Goal: Task Accomplishment & Management: Complete application form

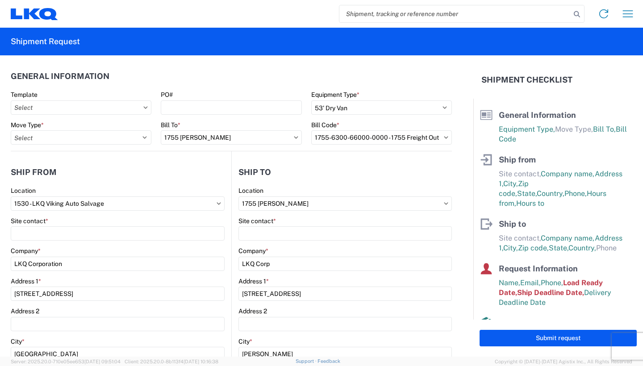
select select "STDV"
select select "MN"
select select "US"
select select "CO"
select select "US"
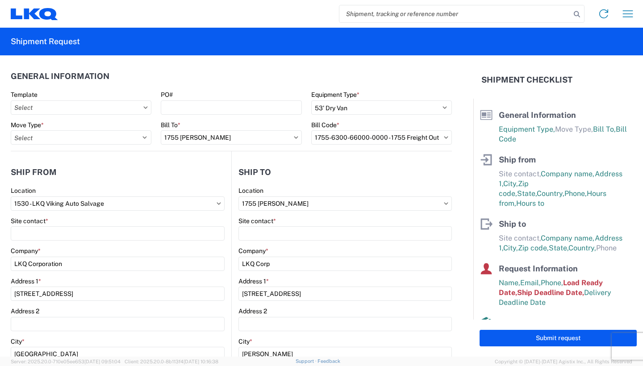
select select "LBS"
select select "IN"
click at [65, 109] on input "text" at bounding box center [81, 107] width 141 height 14
click at [87, 111] on input "text" at bounding box center [81, 107] width 141 height 14
click at [113, 159] on agx-shipment-stop-widget-v2 "Ship from 1530 Location 1530 - LKQ Viking Auto Salvage Site contact * Company *…" at bounding box center [121, 345] width 221 height 388
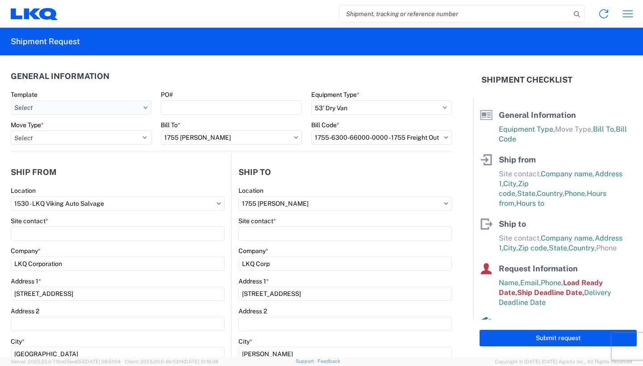
click at [138, 108] on input "text" at bounding box center [81, 107] width 141 height 14
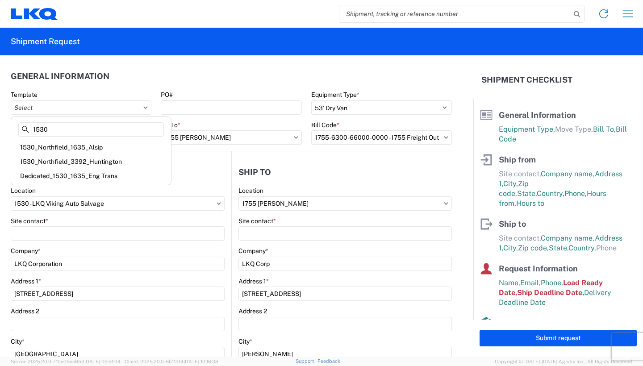
type input "1530"
click at [278, 163] on header "Ship to" at bounding box center [342, 172] width 220 height 20
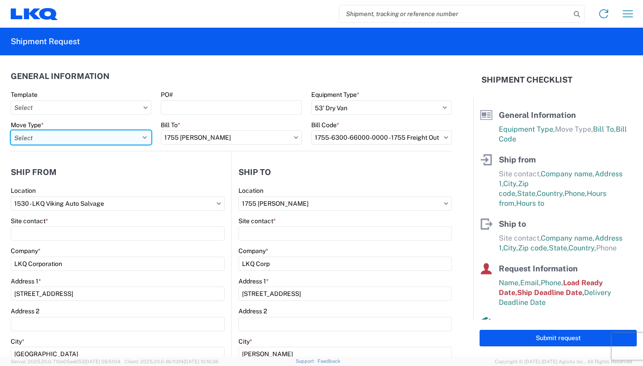
click at [134, 138] on select "Select Full Partial TL" at bounding box center [81, 137] width 141 height 14
select select "FULL"
click at [11, 130] on select "Select Full Partial TL" at bounding box center [81, 137] width 141 height 14
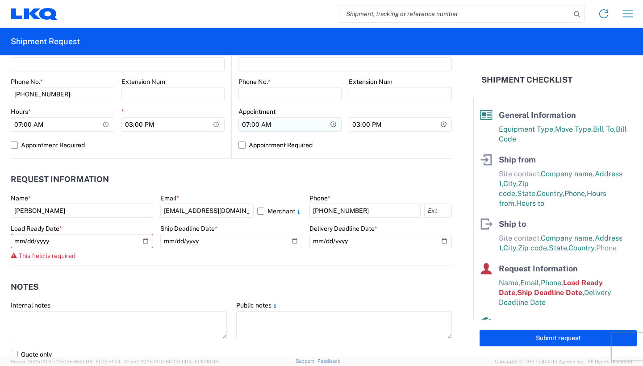
scroll to position [402, 0]
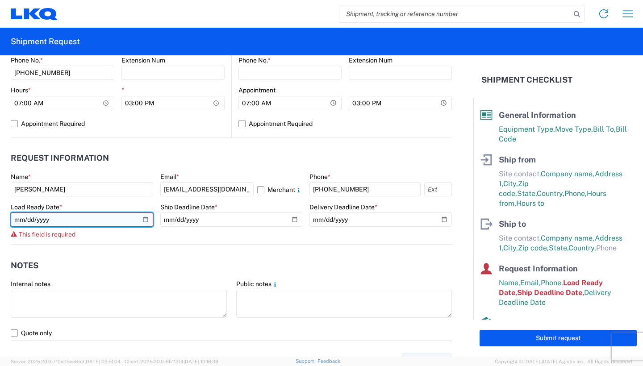
click at [145, 220] on input "date" at bounding box center [82, 220] width 142 height 14
type input "[DATE]"
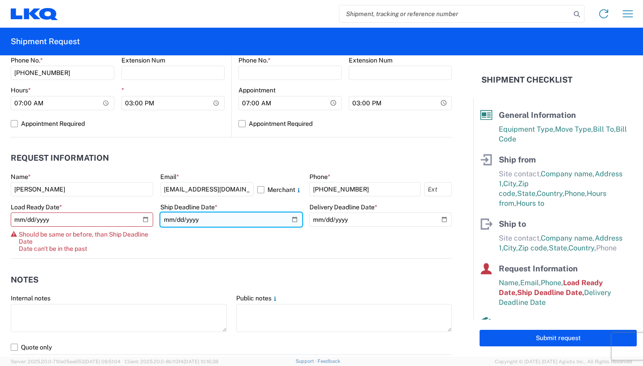
click at [292, 221] on input "[DATE]" at bounding box center [231, 220] width 142 height 14
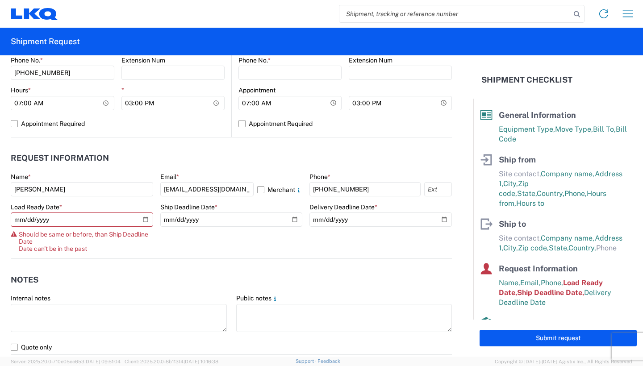
click at [315, 260] on agx-notes "Notes Internal notes Public notes Quote only" at bounding box center [231, 307] width 441 height 96
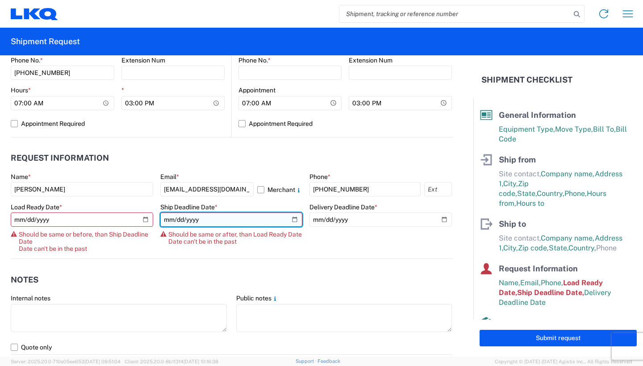
click at [286, 217] on input "[DATE]" at bounding box center [231, 220] width 142 height 14
type input "[DATE]"
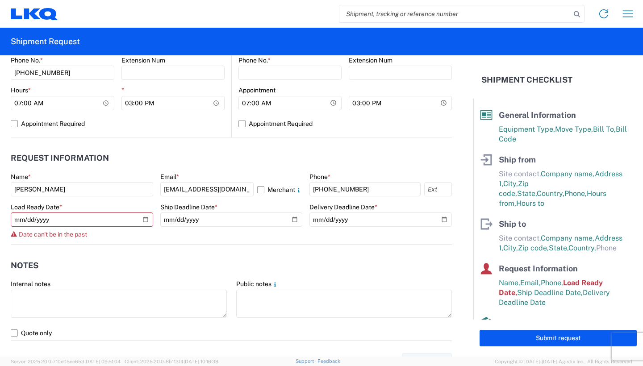
click at [334, 249] on agx-notes "Notes Internal notes Public notes Quote only" at bounding box center [231, 293] width 441 height 96
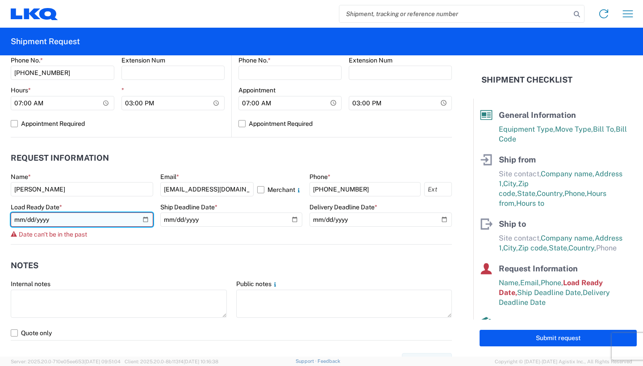
click at [143, 222] on input "[DATE]" at bounding box center [82, 220] width 142 height 14
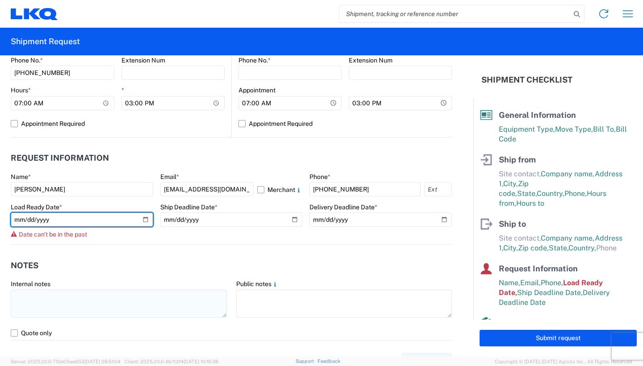
type input "[DATE]"
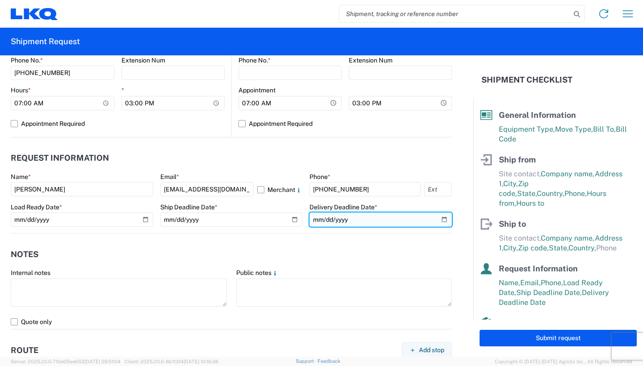
click at [436, 224] on input "[DATE]" at bounding box center [380, 220] width 142 height 14
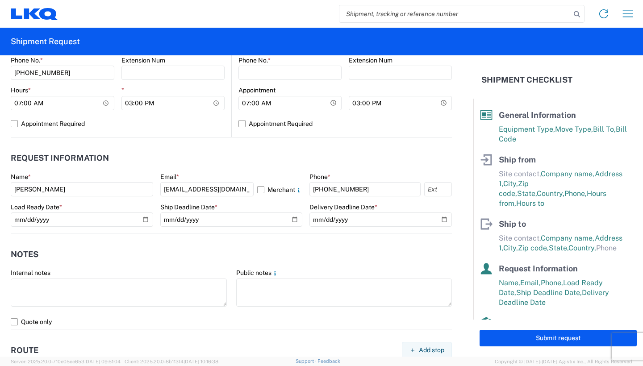
click at [391, 245] on header "Notes" at bounding box center [231, 254] width 441 height 20
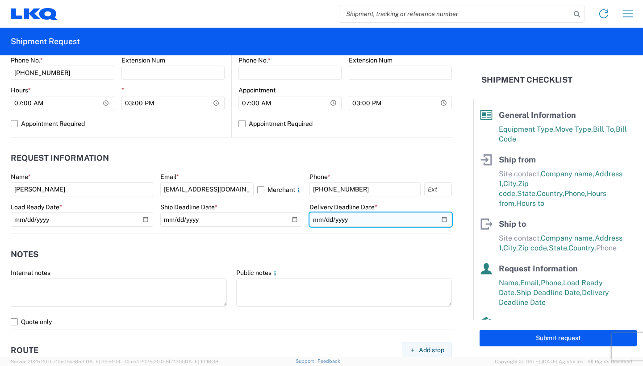
click at [436, 221] on input "[DATE]" at bounding box center [380, 220] width 142 height 14
click at [439, 221] on input "[DATE]" at bounding box center [380, 220] width 142 height 14
click at [439, 218] on input "[DATE]" at bounding box center [380, 220] width 142 height 14
type input "[DATE]"
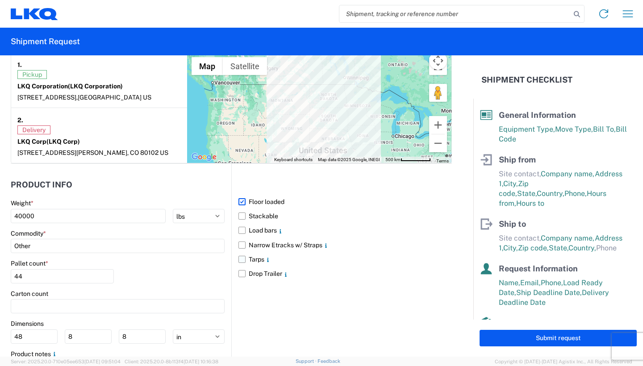
scroll to position [759, 0]
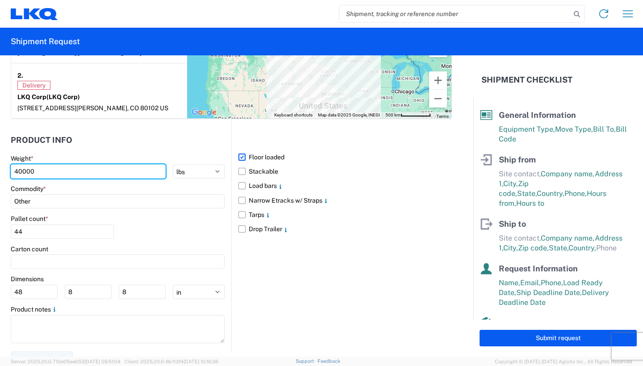
drag, startPoint x: 50, startPoint y: 180, endPoint x: -21, endPoint y: 180, distance: 71.4
click at [0, 180] on html "Home Shipment request Shipment tracking Shipment Request General Information Te…" at bounding box center [321, 183] width 643 height 366
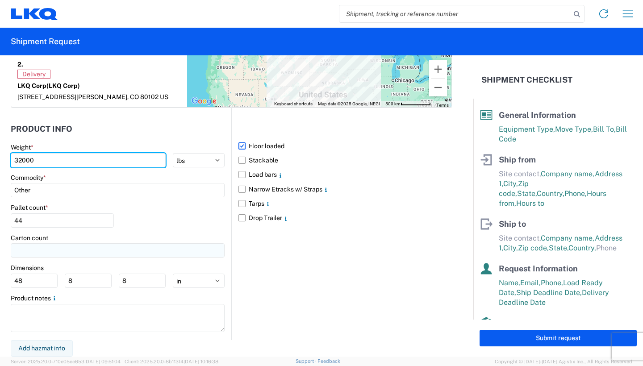
scroll to position [778, 0]
type input "32000"
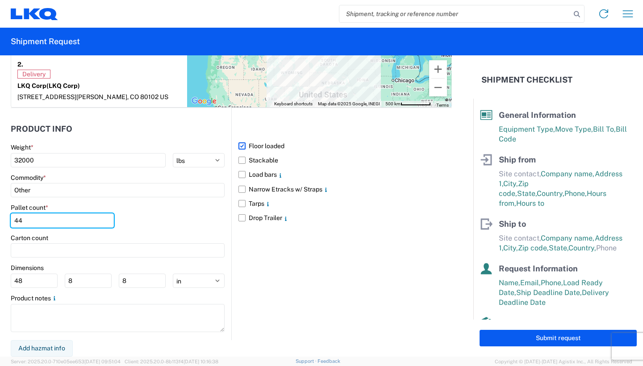
drag, startPoint x: 32, startPoint y: 224, endPoint x: -26, endPoint y: 224, distance: 58.5
click at [0, 224] on html "Home Shipment request Shipment tracking Shipment Request General Information Te…" at bounding box center [321, 183] width 643 height 366
click at [33, 289] on main "Weight * 32000 kgs lbs Commodity * Other Pallet count * 48 Carton count Dimensi…" at bounding box center [121, 241] width 221 height 196
drag, startPoint x: 32, startPoint y: 218, endPoint x: 9, endPoint y: 218, distance: 22.8
click at [9, 218] on form "General Information Template PO# Equipment Type * Select 53’ Dry Van Flatbed Dr…" at bounding box center [236, 205] width 473 height 301
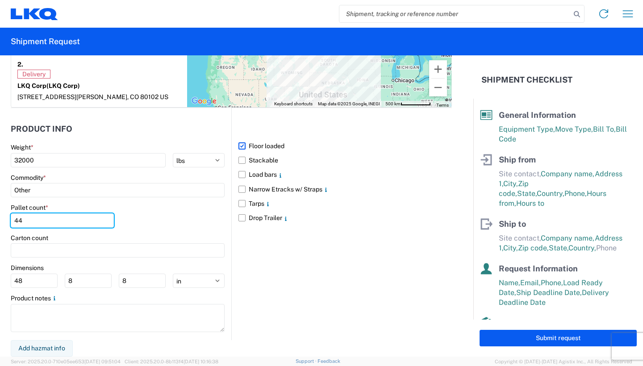
type input "44"
click at [290, 281] on div "Floor loaded Stackable Load bars Narrow Etracks w/ Straps Tarps Drop Trailer" at bounding box center [341, 224] width 221 height 232
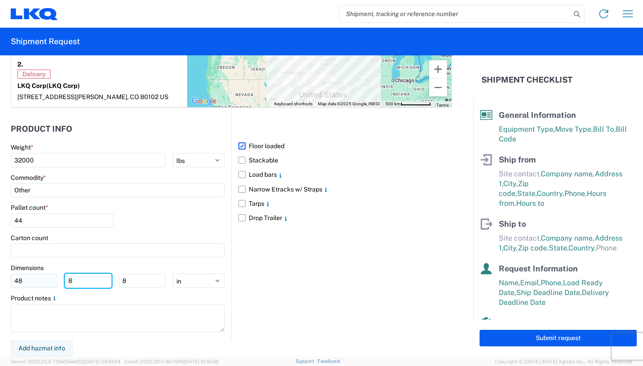
drag, startPoint x: 81, startPoint y: 280, endPoint x: 26, endPoint y: 276, distance: 55.1
click at [26, 276] on div "48 8 8" at bounding box center [88, 281] width 155 height 14
type input "48"
click at [137, 278] on input "8" at bounding box center [142, 281] width 47 height 14
type input "8"
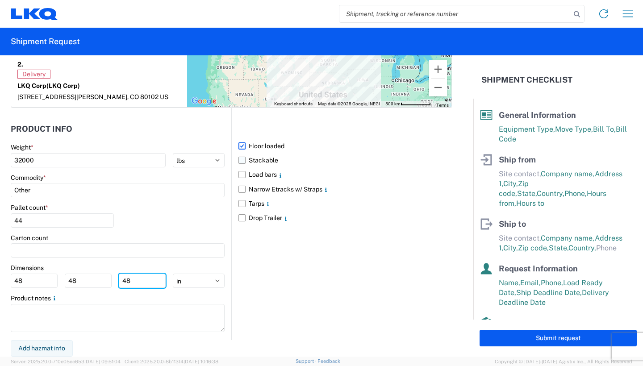
type input "48"
click at [242, 161] on label "Stackable" at bounding box center [344, 160] width 213 height 14
click at [0, 0] on input "Stackable" at bounding box center [0, 0] width 0 height 0
click at [240, 145] on label "Floor loaded" at bounding box center [344, 146] width 213 height 14
click at [0, 0] on input "Floor loaded" at bounding box center [0, 0] width 0 height 0
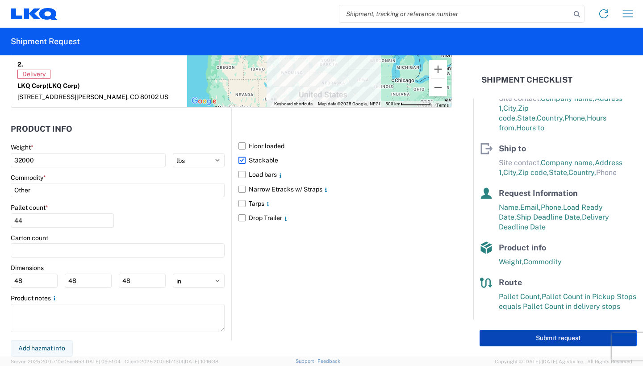
scroll to position [77, 0]
click at [566, 343] on button "Submit request" at bounding box center [558, 338] width 157 height 17
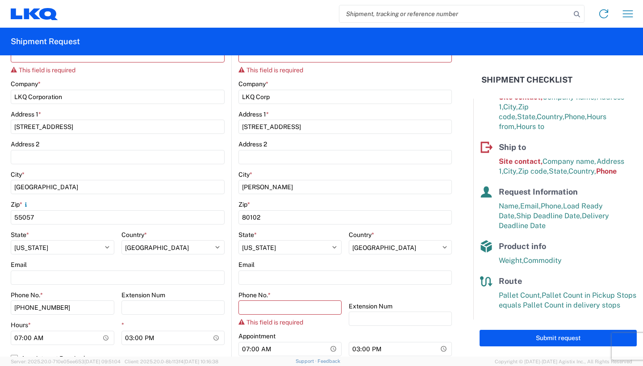
scroll to position [175, 0]
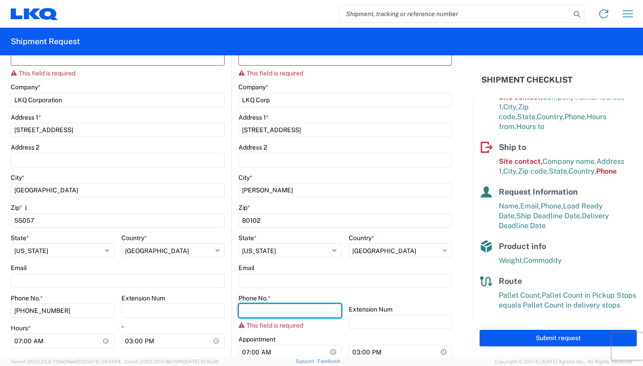
click at [304, 311] on input "Phone No. *" at bounding box center [289, 311] width 103 height 14
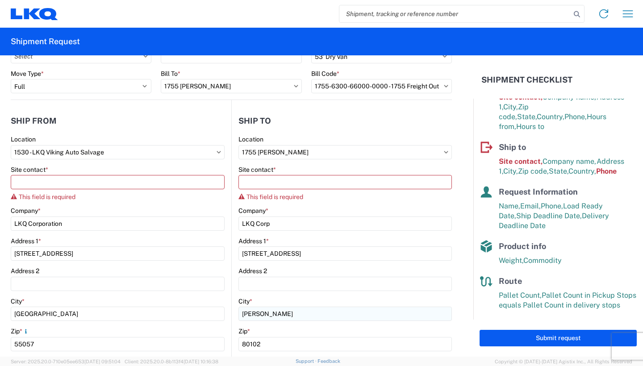
scroll to position [41, 0]
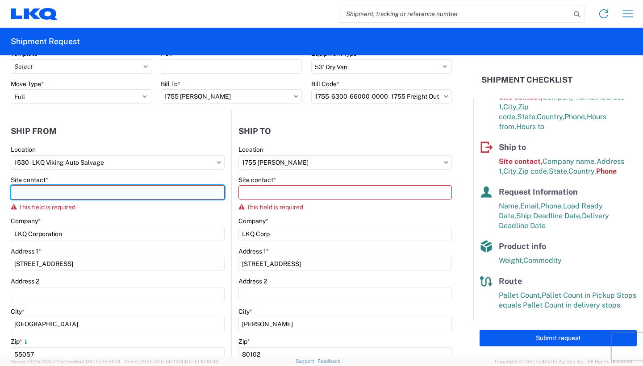
click at [101, 196] on input "Site contact *" at bounding box center [118, 192] width 214 height 14
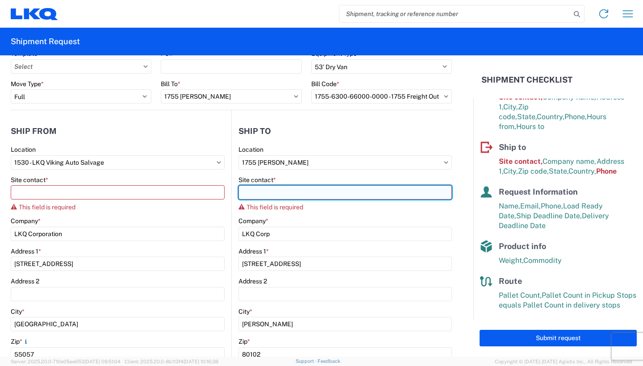
click at [298, 196] on input "Site contact *" at bounding box center [344, 192] width 213 height 14
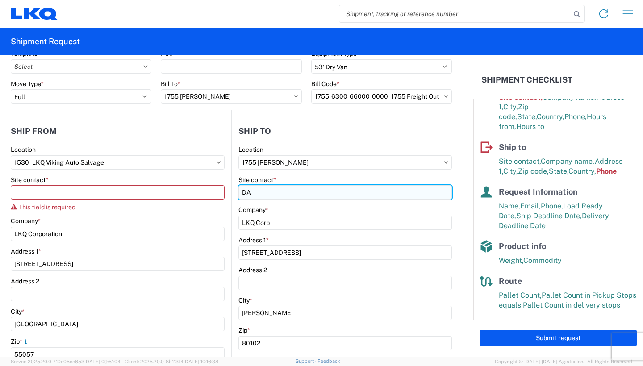
type input "D"
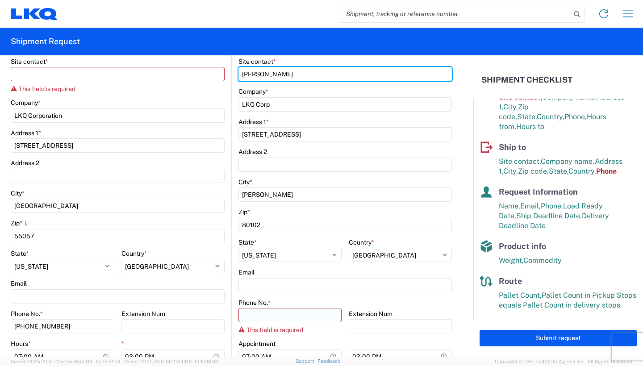
scroll to position [175, 0]
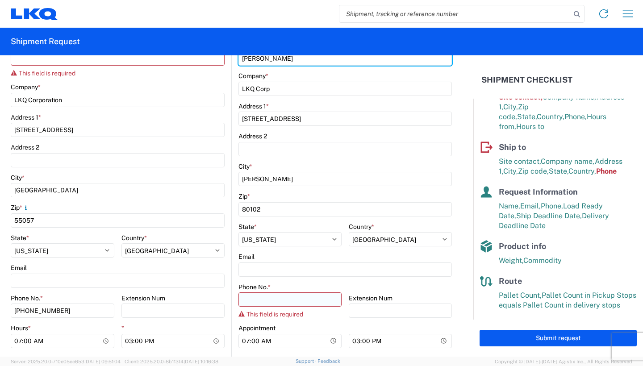
type input "[PERSON_NAME]"
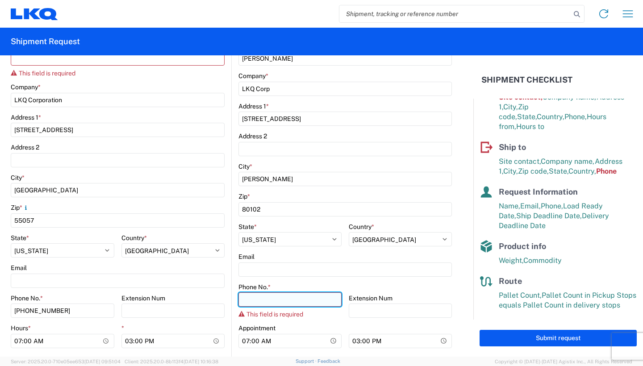
click at [287, 294] on input "Phone No. *" at bounding box center [289, 299] width 103 height 14
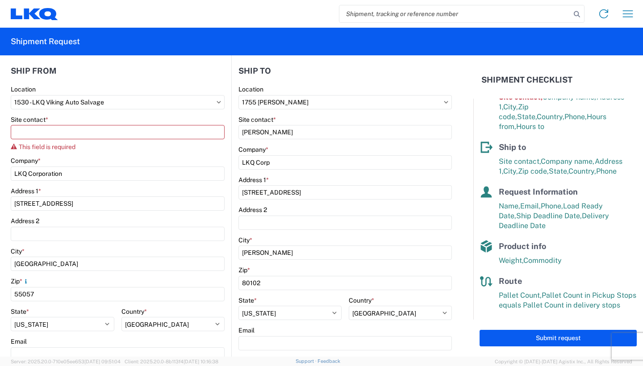
scroll to position [86, 0]
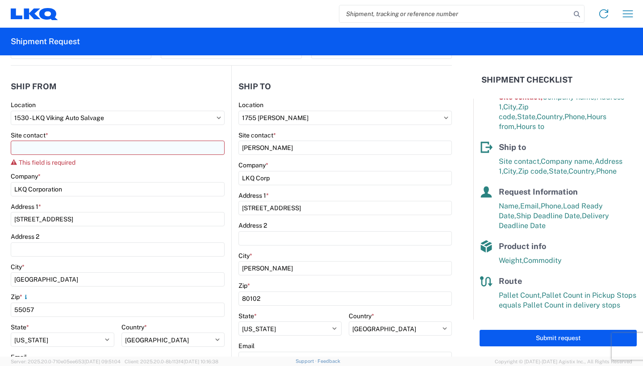
type input "[PHONE_NUMBER]"
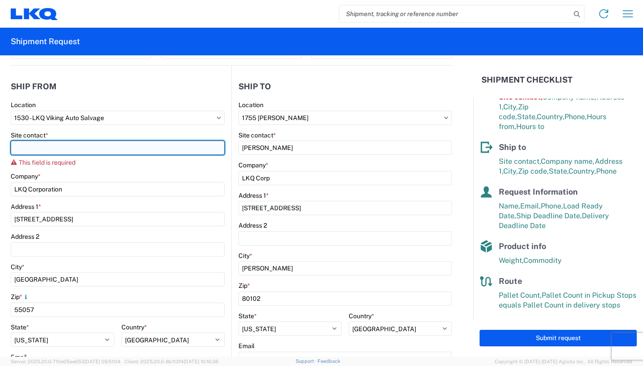
click at [100, 149] on input "Site contact *" at bounding box center [118, 148] width 214 height 14
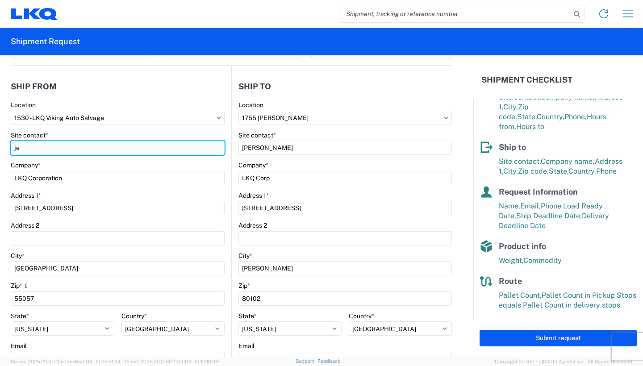
type input "j"
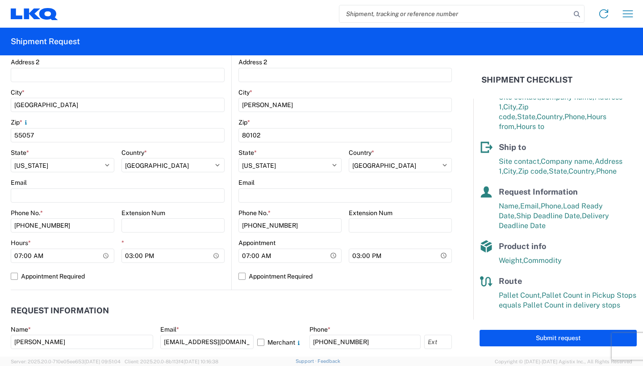
scroll to position [264, 0]
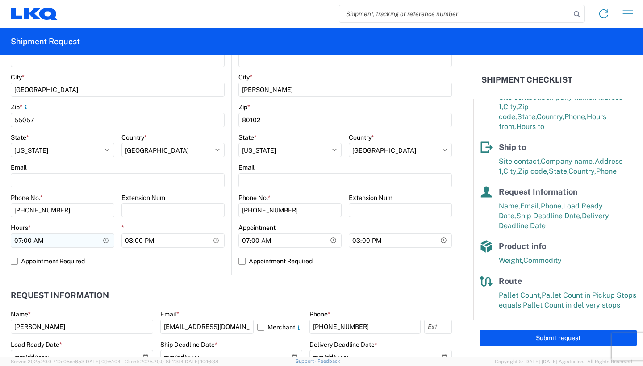
type input "[PERSON_NAME]"
click at [101, 240] on input "07:00" at bounding box center [63, 241] width 104 height 14
type input "08:00"
click at [179, 270] on div "1530 Location 1530 - LKQ Viking Auto Salvage Site contact * [PERSON_NAME] Compa…" at bounding box center [118, 98] width 214 height 352
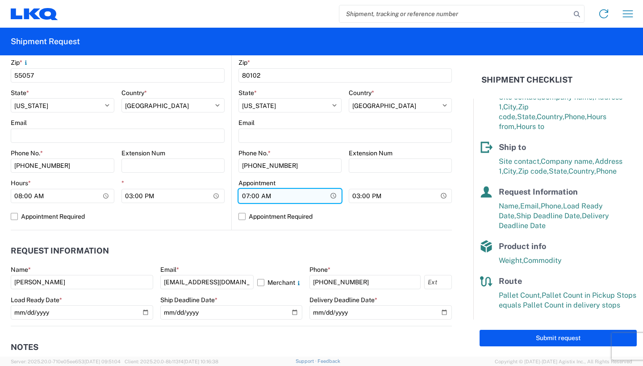
click at [327, 197] on input "07:00" at bounding box center [289, 196] width 103 height 14
type input "08:00"
click at [410, 241] on header "Request Information" at bounding box center [231, 251] width 441 height 20
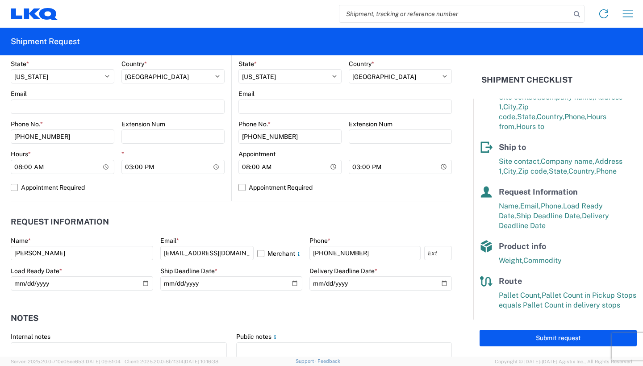
scroll to position [354, 0]
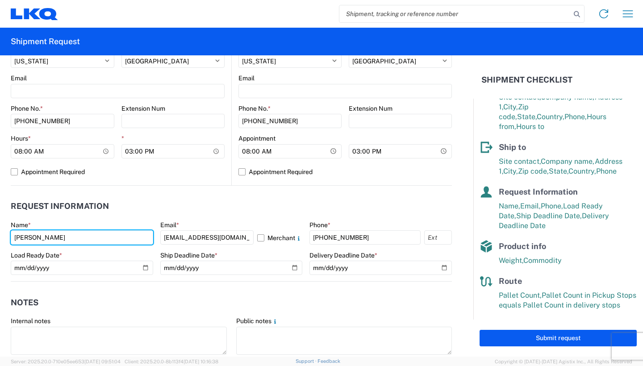
drag, startPoint x: 65, startPoint y: 236, endPoint x: -130, endPoint y: 219, distance: 195.5
click at [0, 219] on html "Home Shipment request Shipment tracking Shipment Request General Information Te…" at bounding box center [321, 183] width 643 height 366
type input "[PERSON_NAME]"
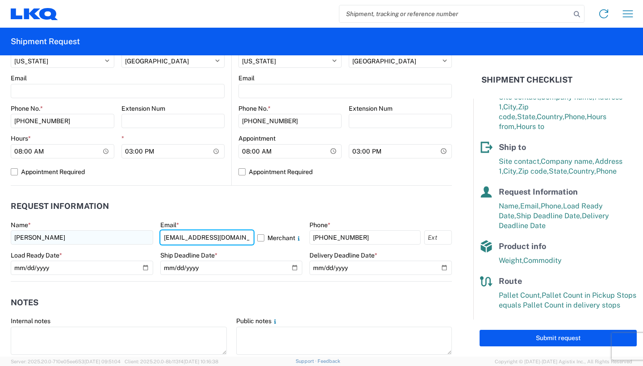
drag, startPoint x: 234, startPoint y: 235, endPoint x: 89, endPoint y: 234, distance: 144.2
click at [90, 234] on div "Name * [PERSON_NAME] Email * [EMAIL_ADDRESS][DOMAIN_NAME] Merchant Phone * [PHO…" at bounding box center [231, 251] width 441 height 60
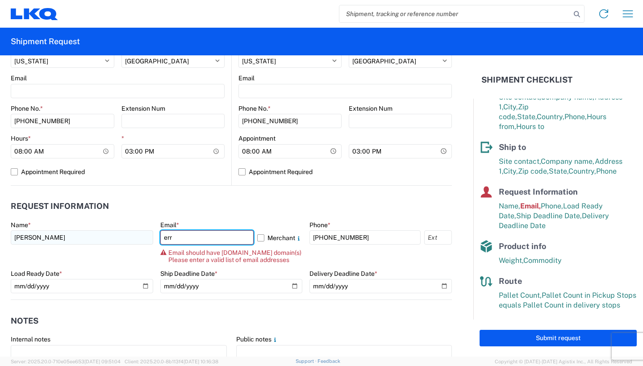
type input "[EMAIL_ADDRESS][DOMAIN_NAME]"
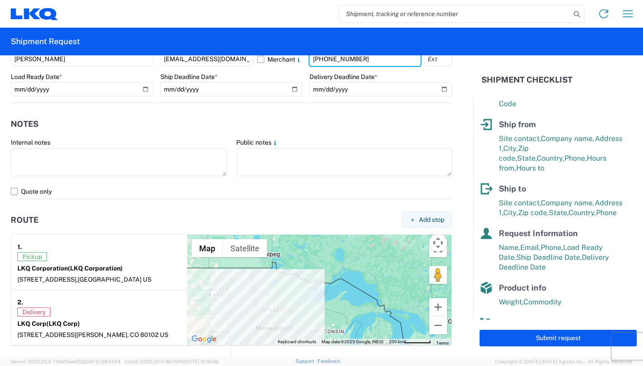
scroll to position [0, 0]
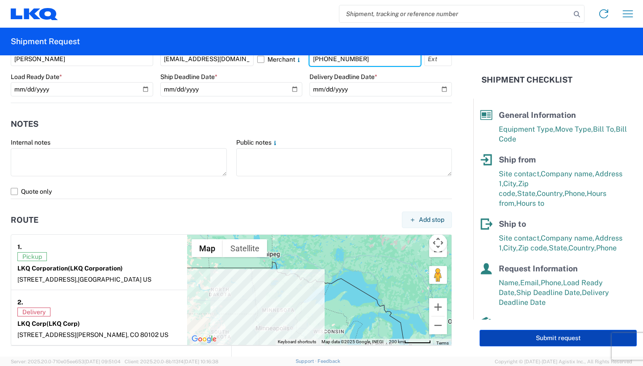
type input "[PHONE_NUMBER]"
click at [550, 341] on button "Submit request" at bounding box center [558, 338] width 157 height 17
